Goal: Obtain resource: Obtain resource

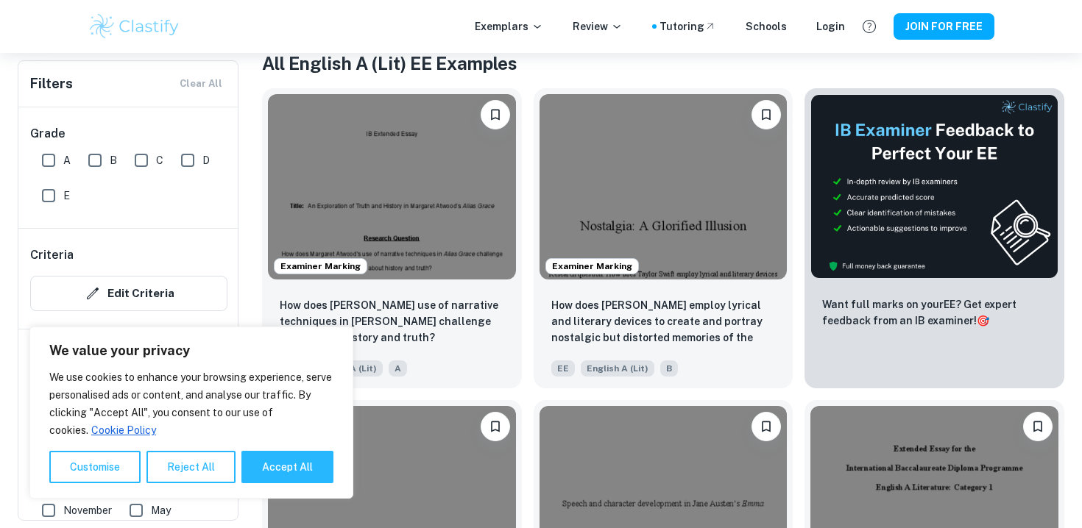
scroll to position [302, 0]
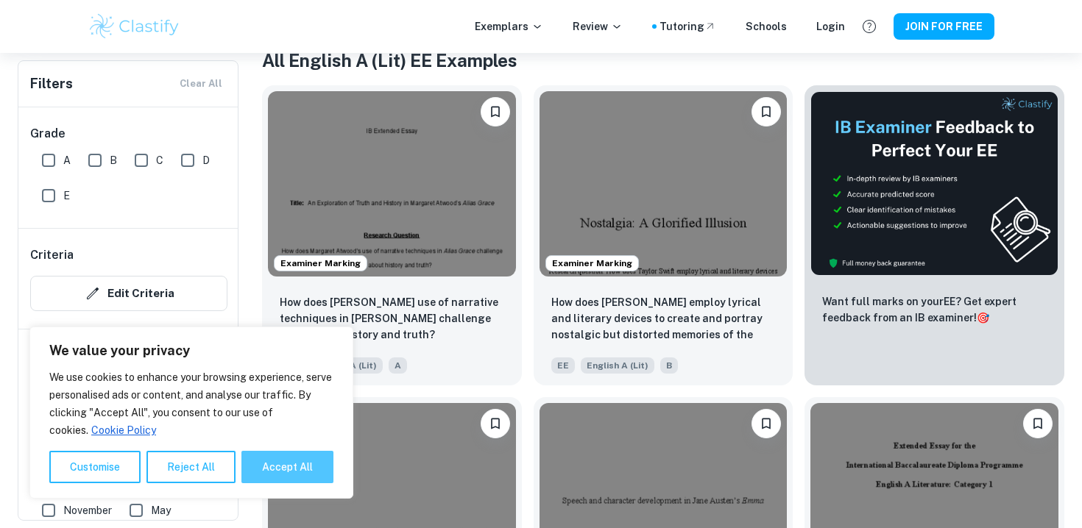
click at [275, 467] on button "Accept All" at bounding box center [287, 467] width 92 height 32
checkbox input "true"
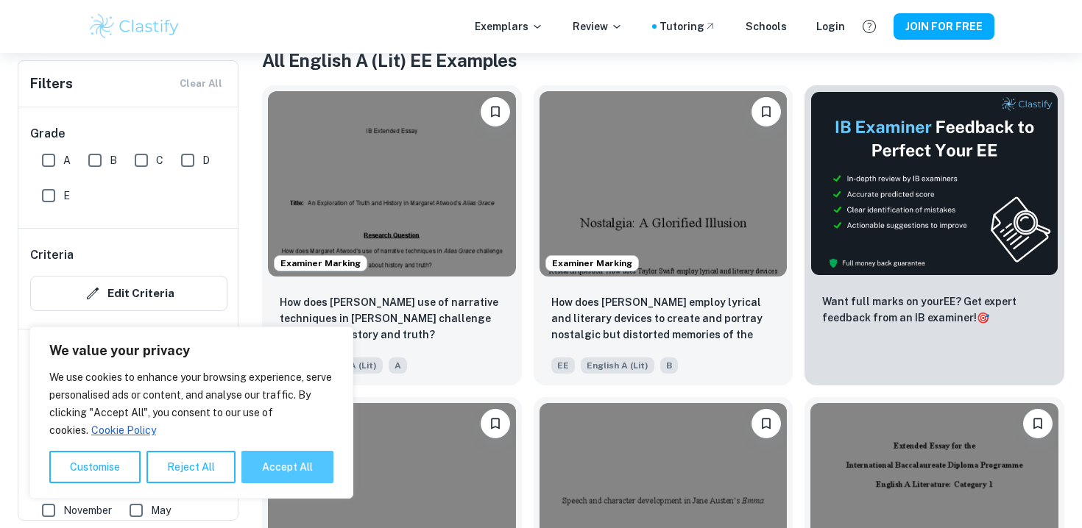
checkbox input "true"
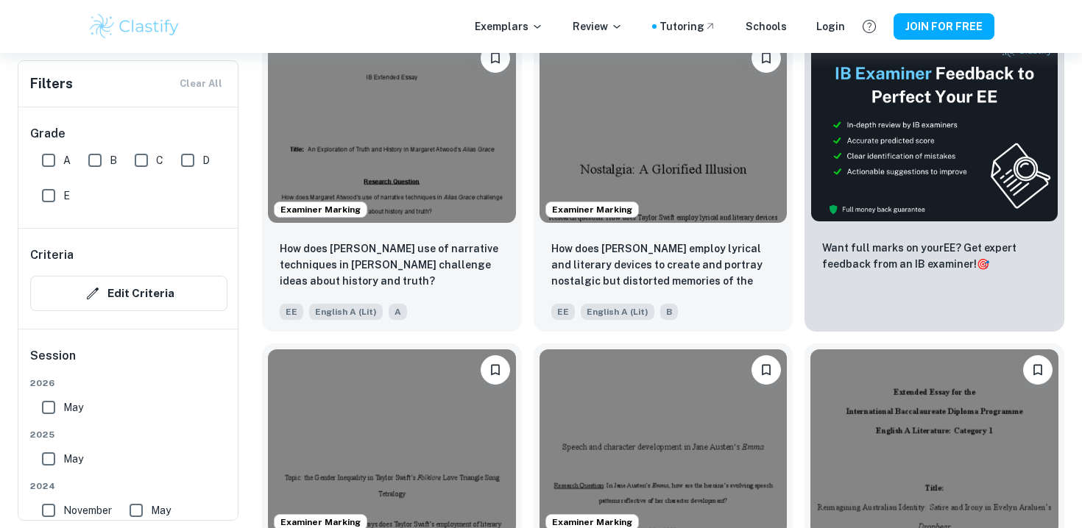
scroll to position [339, 0]
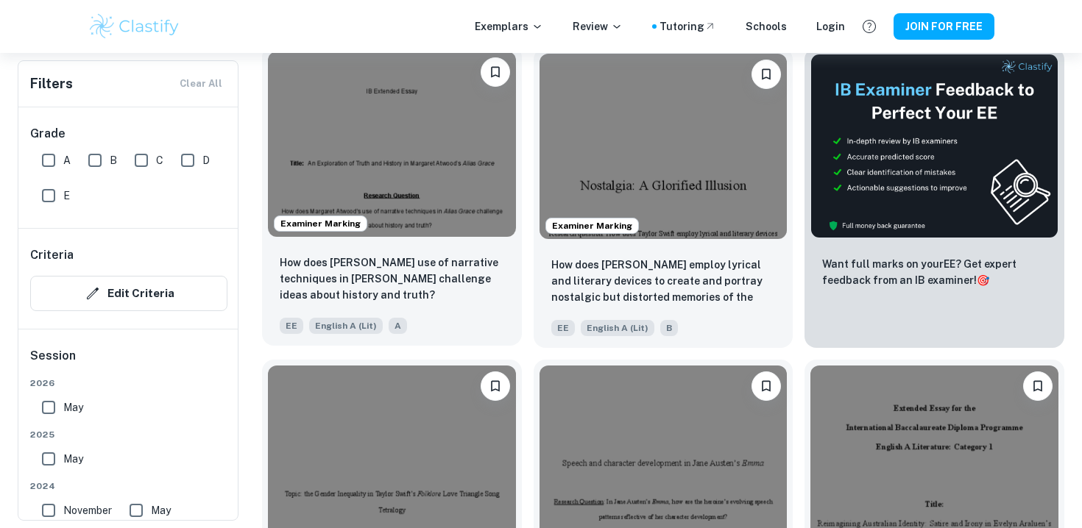
click at [444, 149] on img at bounding box center [392, 144] width 248 height 185
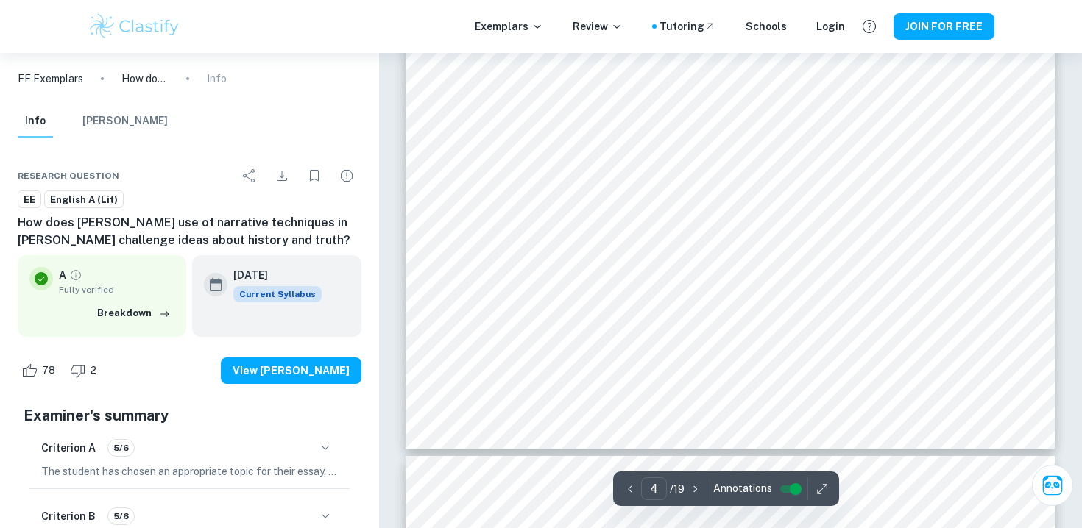
scroll to position [3209, 0]
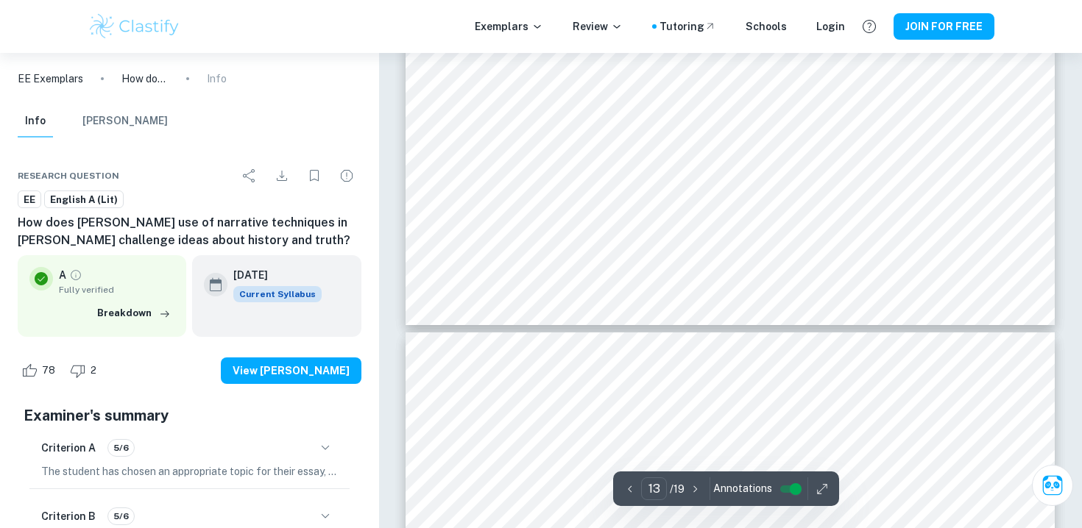
type input "14"
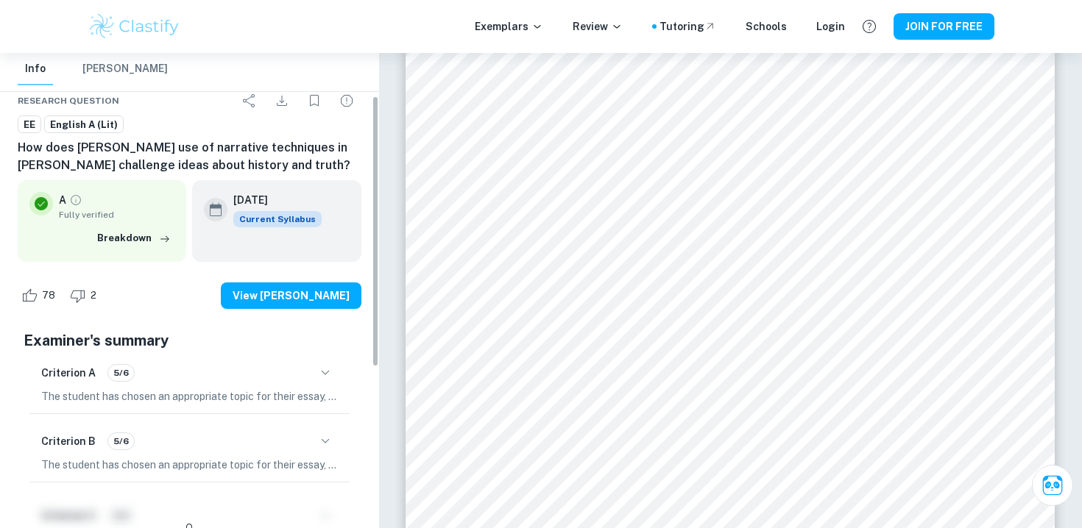
scroll to position [82, 0]
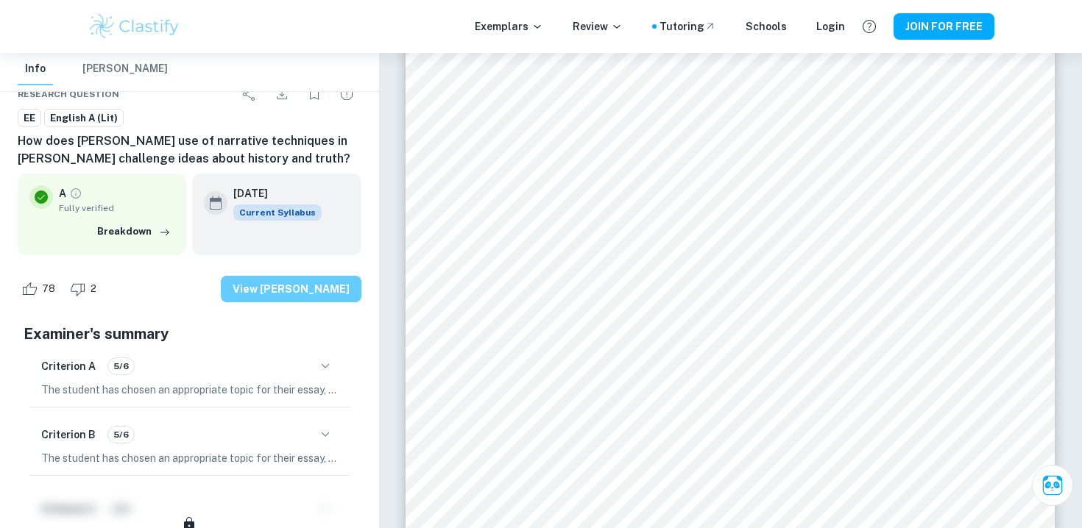
click at [302, 286] on button "View [PERSON_NAME]" at bounding box center [291, 289] width 141 height 26
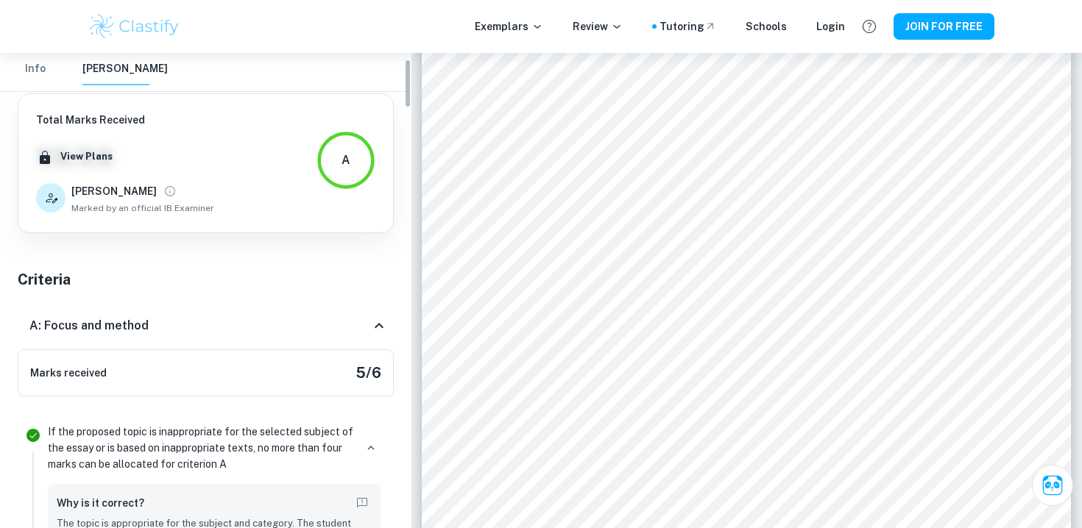
scroll to position [57, 0]
